Goal: Transaction & Acquisition: Purchase product/service

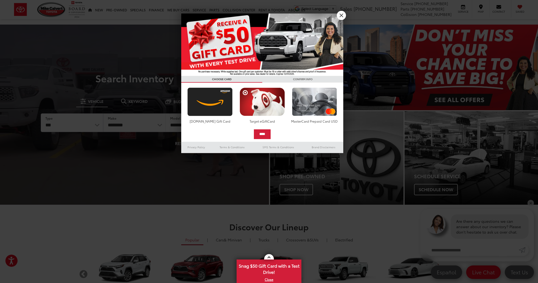
click at [340, 18] on link "X" at bounding box center [341, 15] width 9 height 9
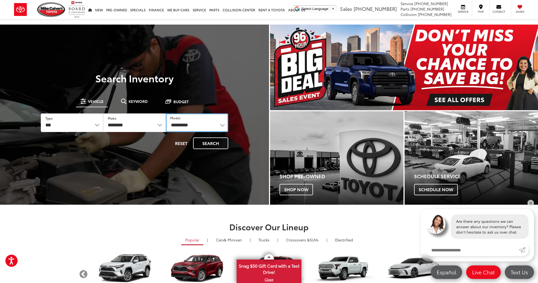
select select "**********"
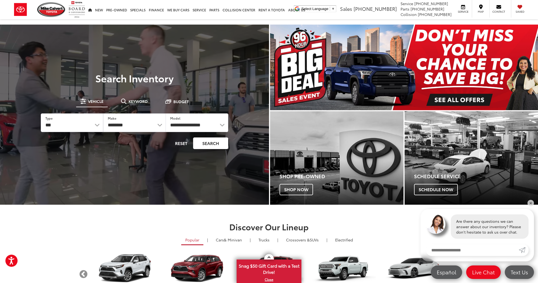
click at [217, 144] on button "Search" at bounding box center [210, 143] width 35 height 12
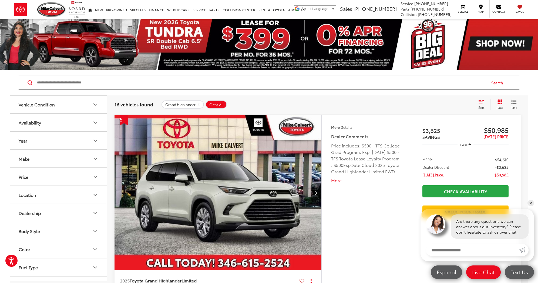
scroll to position [3, 0]
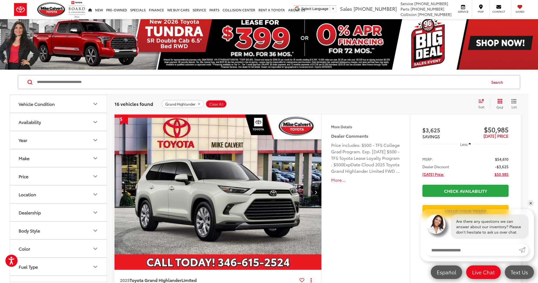
click at [96, 141] on icon "Year" at bounding box center [95, 140] width 6 height 6
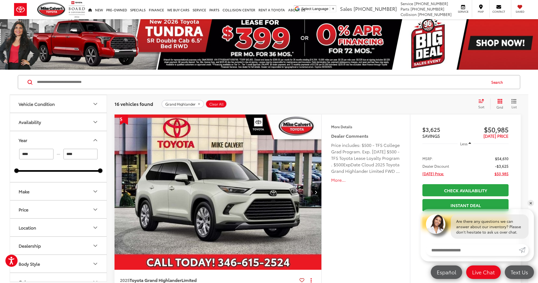
click at [48, 154] on input "****" at bounding box center [36, 154] width 34 height 11
type input "****"
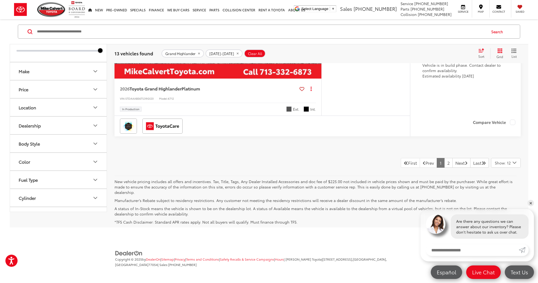
scroll to position [2688, 0]
click at [444, 168] on link "2" at bounding box center [448, 163] width 8 height 10
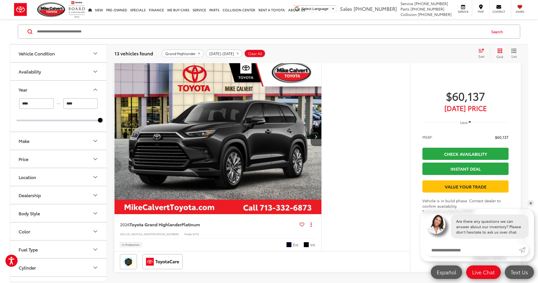
scroll to position [59, 0]
click at [316, 136] on icon "Next image" at bounding box center [316, 137] width 2 height 4
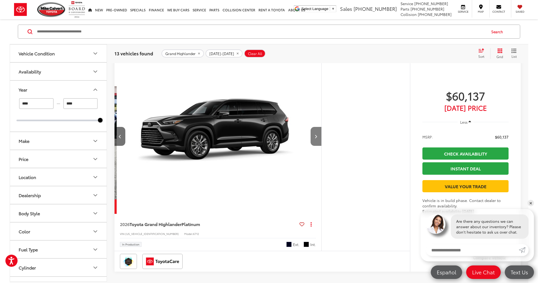
scroll to position [0, 208]
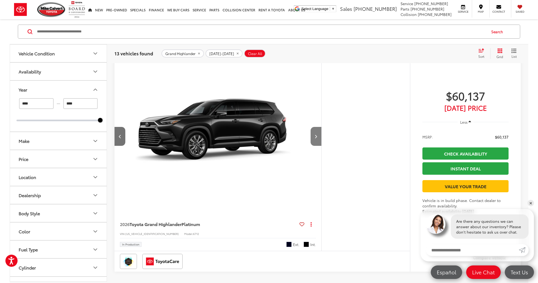
click at [316, 136] on icon "Next image" at bounding box center [316, 137] width 2 height 4
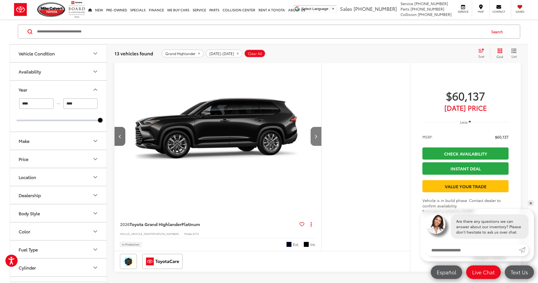
click at [312, 136] on button "Next image" at bounding box center [316, 136] width 11 height 19
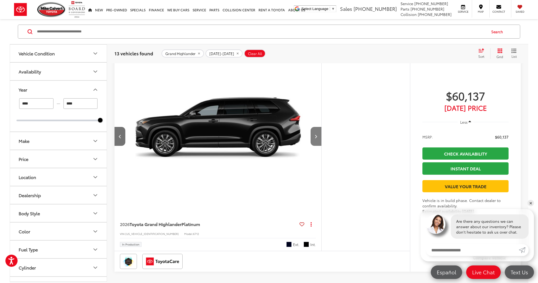
click at [312, 136] on button "Next image" at bounding box center [316, 136] width 11 height 19
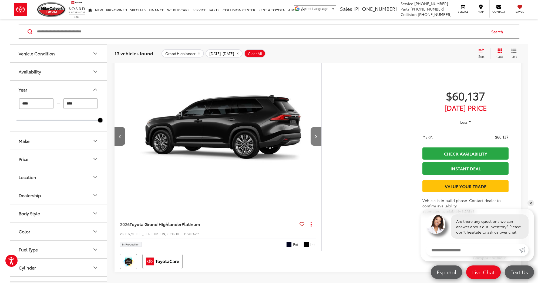
click at [312, 136] on button "Next image" at bounding box center [316, 136] width 11 height 19
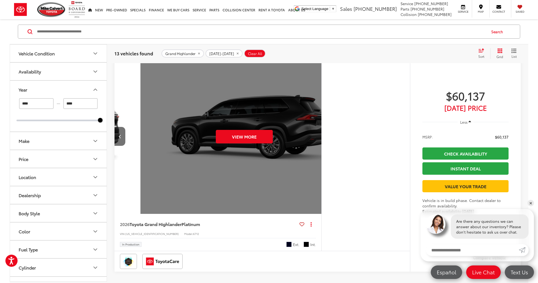
scroll to position [0, 1038]
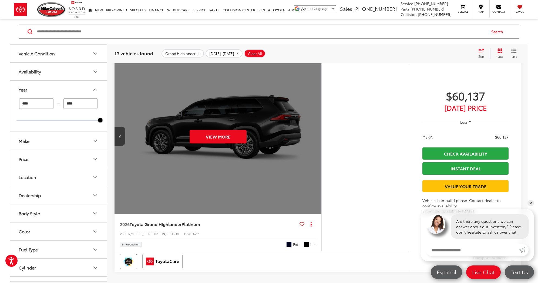
click at [312, 136] on div "View More" at bounding box center [218, 137] width 208 height 156
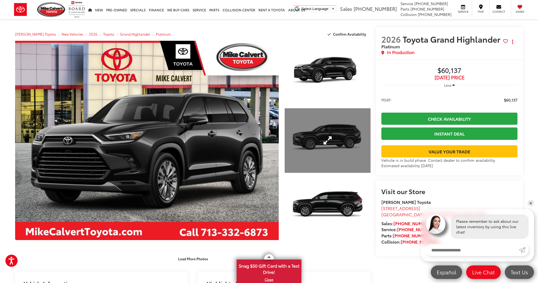
click at [325, 139] on link "Expand Photo 2" at bounding box center [328, 140] width 86 height 65
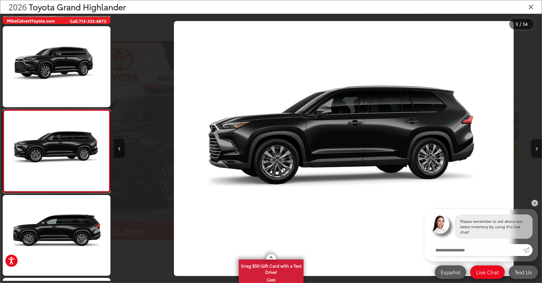
scroll to position [0, 856]
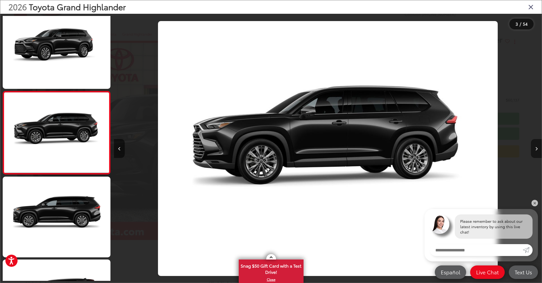
click at [536, 152] on button "Next image" at bounding box center [536, 148] width 11 height 19
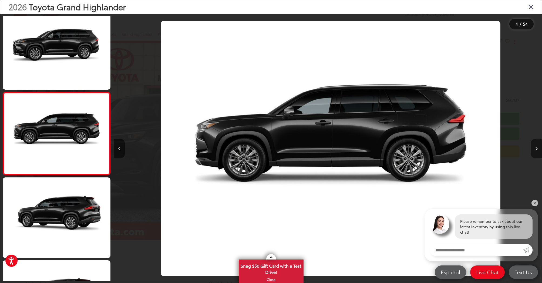
scroll to position [174, 0]
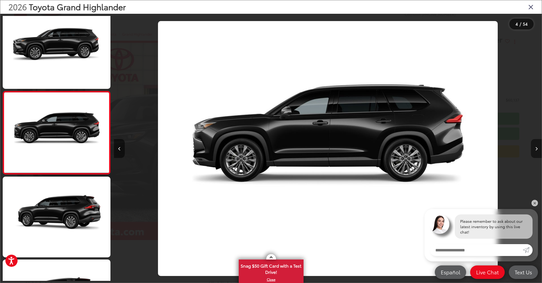
click at [535, 152] on button "Next image" at bounding box center [536, 148] width 11 height 19
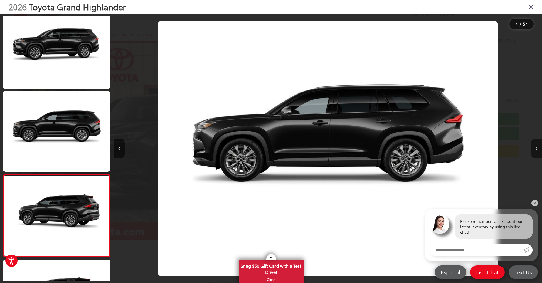
scroll to position [257, 0]
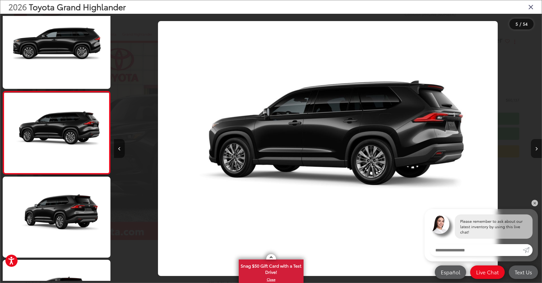
click at [533, 152] on button "Next image" at bounding box center [536, 148] width 11 height 19
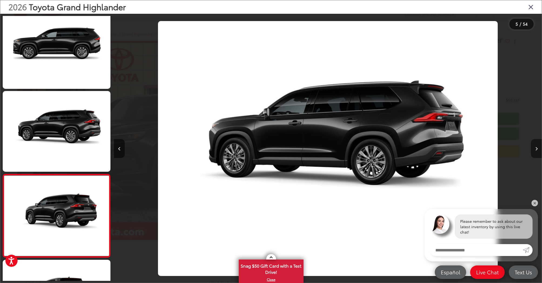
scroll to position [340, 0]
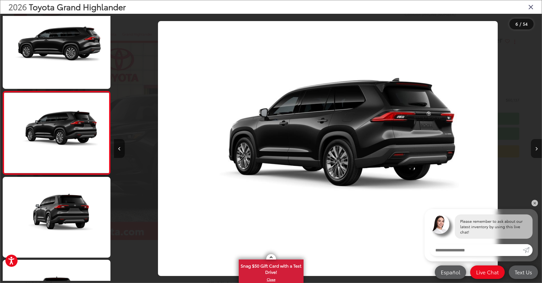
click at [533, 152] on button "Next image" at bounding box center [536, 148] width 11 height 19
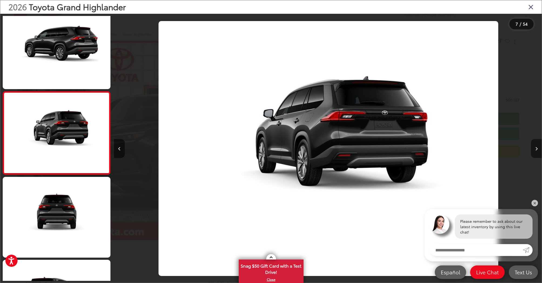
scroll to position [423, 0]
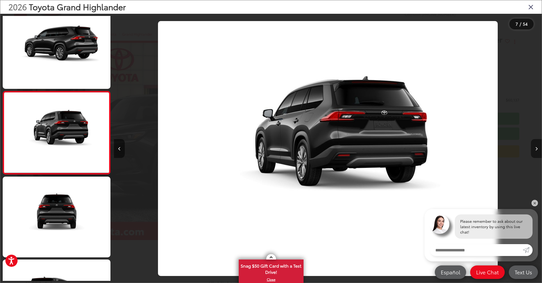
click at [533, 152] on button "Next image" at bounding box center [536, 148] width 11 height 19
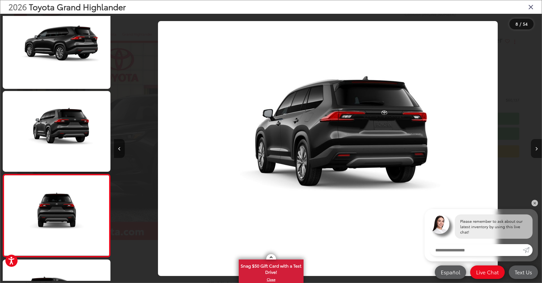
scroll to position [506, 0]
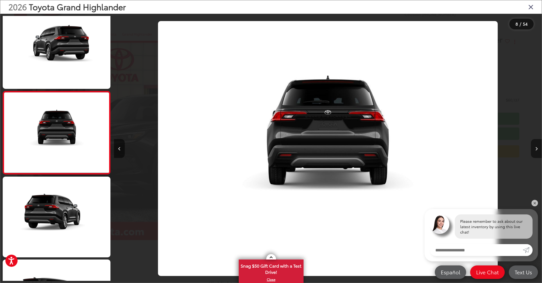
click at [533, 152] on button "Next image" at bounding box center [536, 148] width 11 height 19
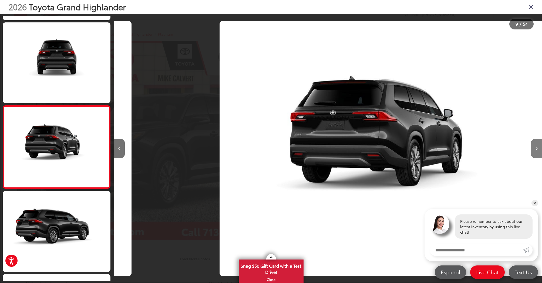
scroll to position [589, 0]
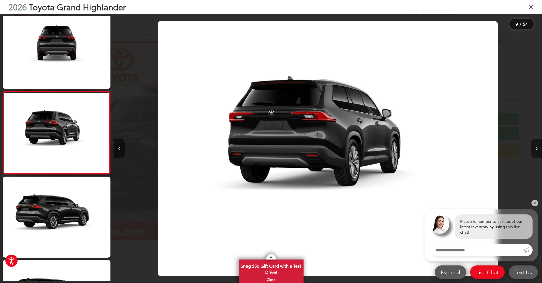
click at [533, 152] on button "Next image" at bounding box center [536, 148] width 11 height 19
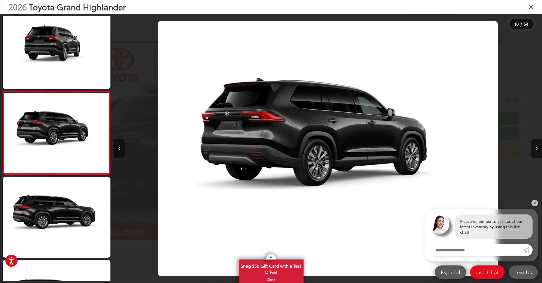
click at [534, 152] on button "Next image" at bounding box center [536, 148] width 11 height 19
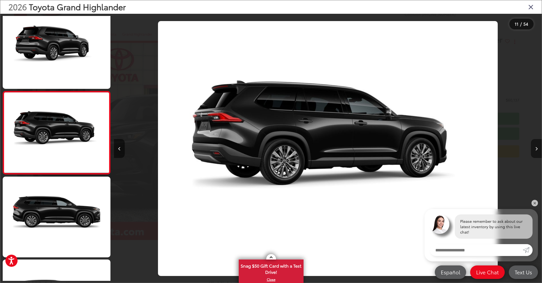
click at [534, 152] on button "Next image" at bounding box center [536, 148] width 11 height 19
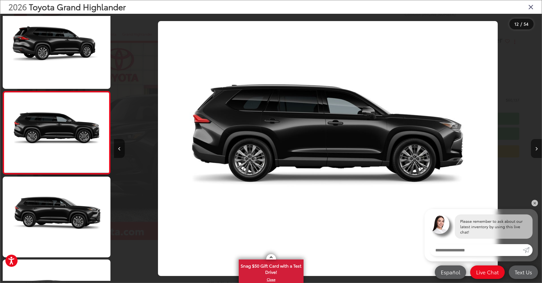
click at [533, 152] on button "Next image" at bounding box center [536, 148] width 11 height 19
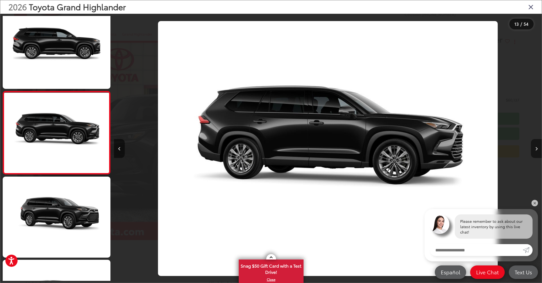
click at [533, 152] on button "Next image" at bounding box center [536, 148] width 11 height 19
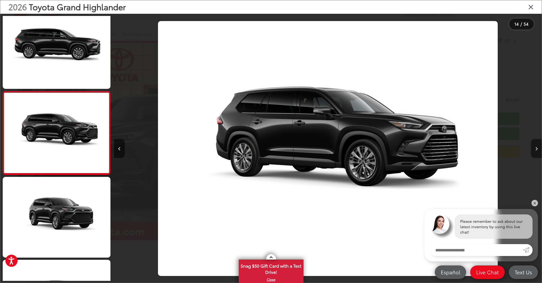
click at [533, 152] on button "Next image" at bounding box center [536, 148] width 11 height 19
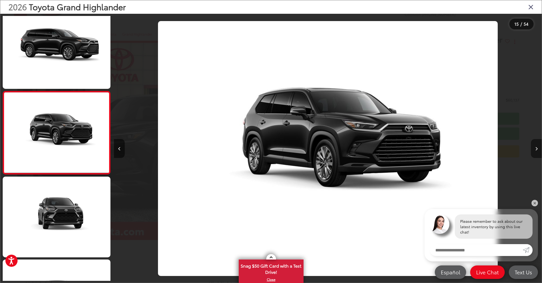
click at [533, 152] on button "Next image" at bounding box center [536, 148] width 11 height 19
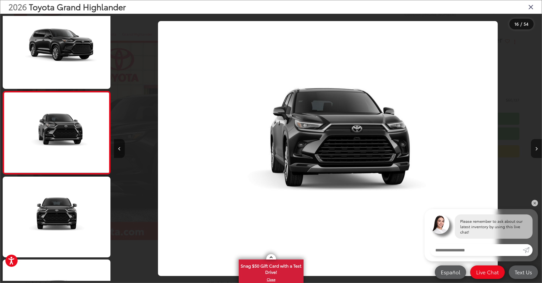
click at [533, 152] on button "Next image" at bounding box center [536, 148] width 11 height 19
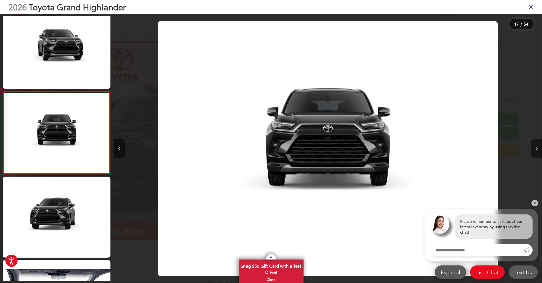
click at [533, 152] on button "Next image" at bounding box center [536, 148] width 11 height 19
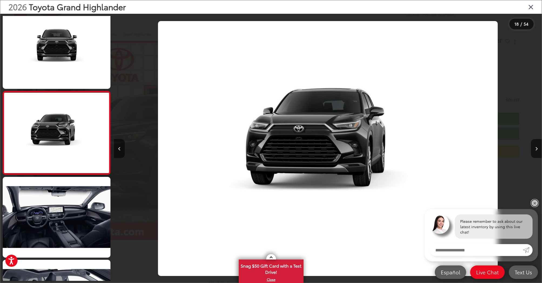
click at [534, 204] on link "✕" at bounding box center [535, 203] width 6 height 6
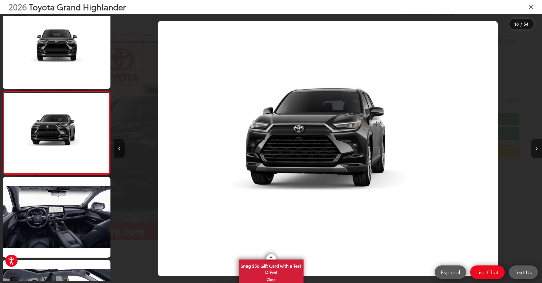
click at [538, 152] on button "Next image" at bounding box center [536, 148] width 11 height 19
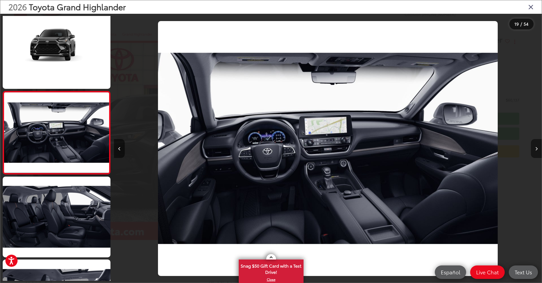
click at [537, 152] on button "Next image" at bounding box center [536, 148] width 11 height 19
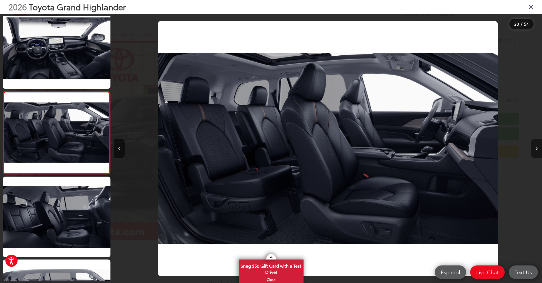
click at [537, 152] on button "Next image" at bounding box center [536, 148] width 11 height 19
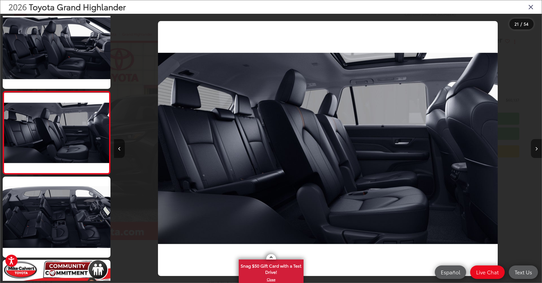
click at [537, 152] on button "Next image" at bounding box center [536, 148] width 11 height 19
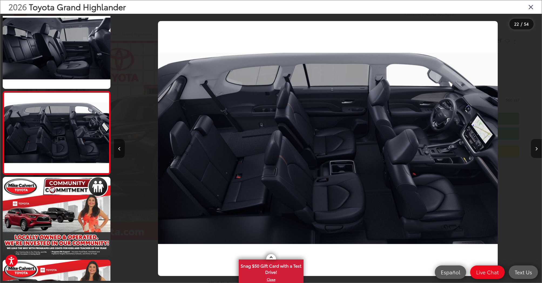
click at [537, 152] on button "Next image" at bounding box center [536, 148] width 11 height 19
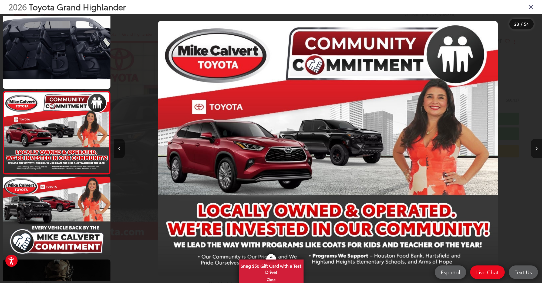
click at [537, 151] on button "Next image" at bounding box center [536, 148] width 11 height 19
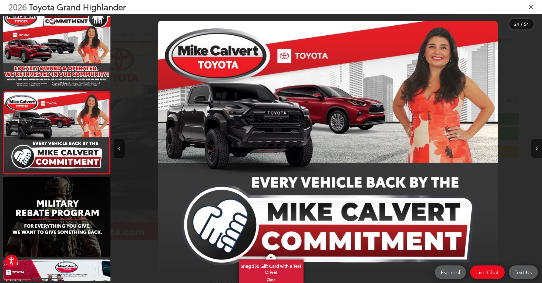
click at [537, 151] on button "Next image" at bounding box center [536, 148] width 11 height 19
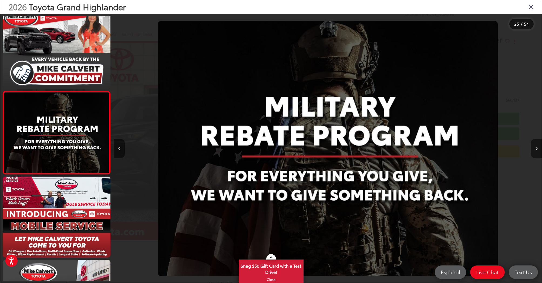
click at [537, 151] on button "Next image" at bounding box center [536, 148] width 11 height 19
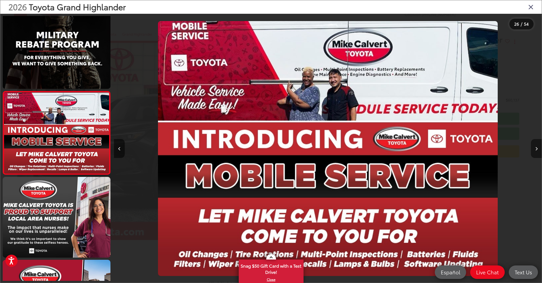
click at [537, 151] on button "Next image" at bounding box center [536, 148] width 11 height 19
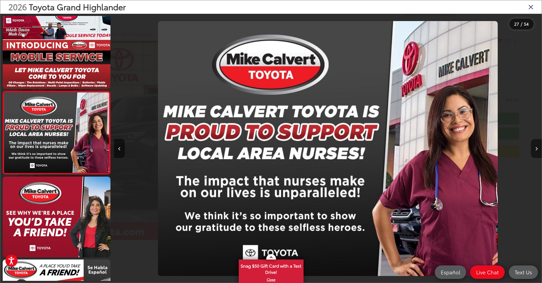
click at [537, 151] on button "Next image" at bounding box center [536, 148] width 11 height 19
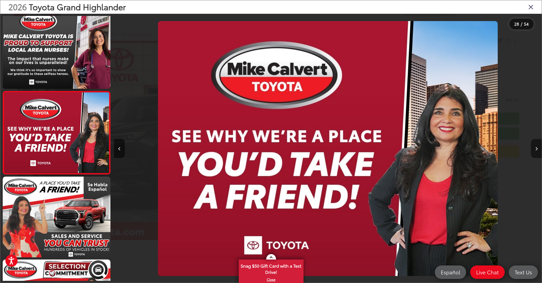
click at [537, 151] on button "Next image" at bounding box center [536, 148] width 11 height 19
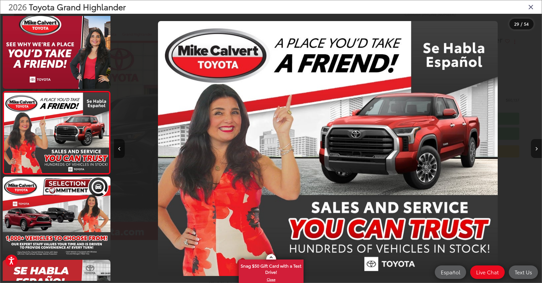
click at [537, 151] on button "Next image" at bounding box center [536, 148] width 11 height 19
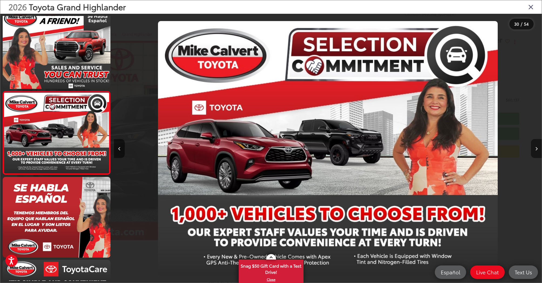
click at [537, 151] on button "Next image" at bounding box center [536, 148] width 11 height 19
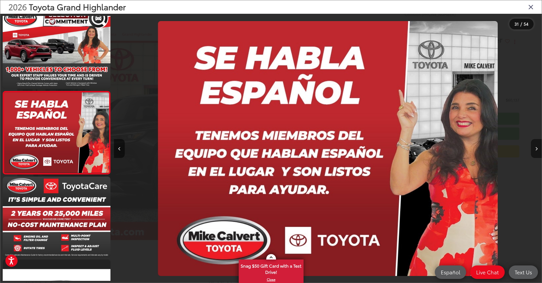
click at [537, 151] on button "Next image" at bounding box center [536, 148] width 11 height 19
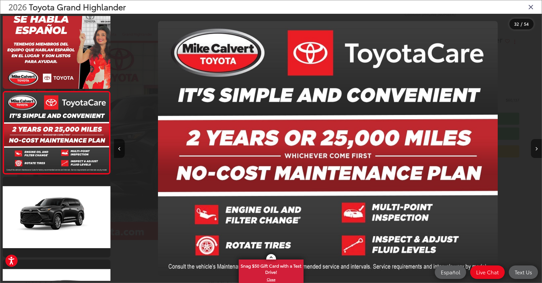
click at [537, 151] on button "Next image" at bounding box center [536, 148] width 11 height 19
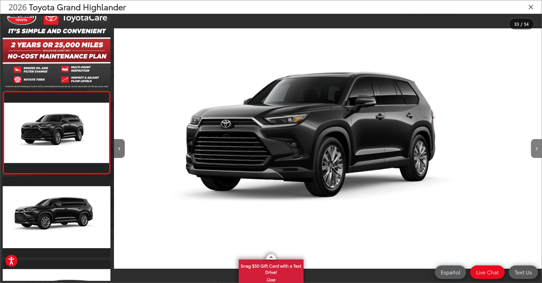
click at [537, 151] on button "Next image" at bounding box center [536, 148] width 11 height 19
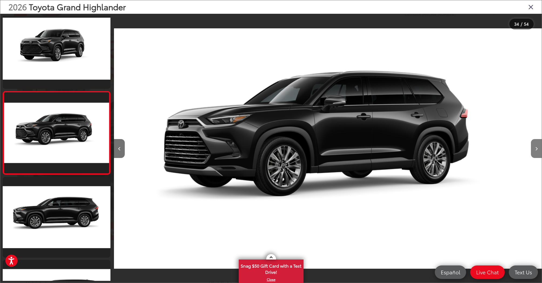
click at [537, 151] on button "Next image" at bounding box center [536, 148] width 11 height 19
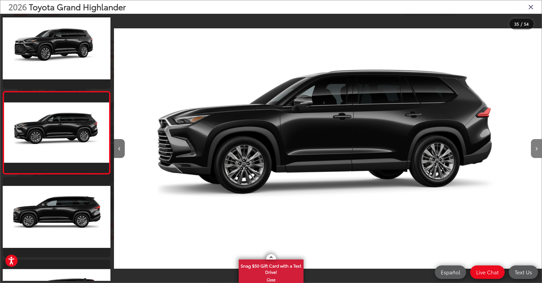
click at [538, 149] on button "Next image" at bounding box center [536, 148] width 11 height 19
